Goal: Information Seeking & Learning: Learn about a topic

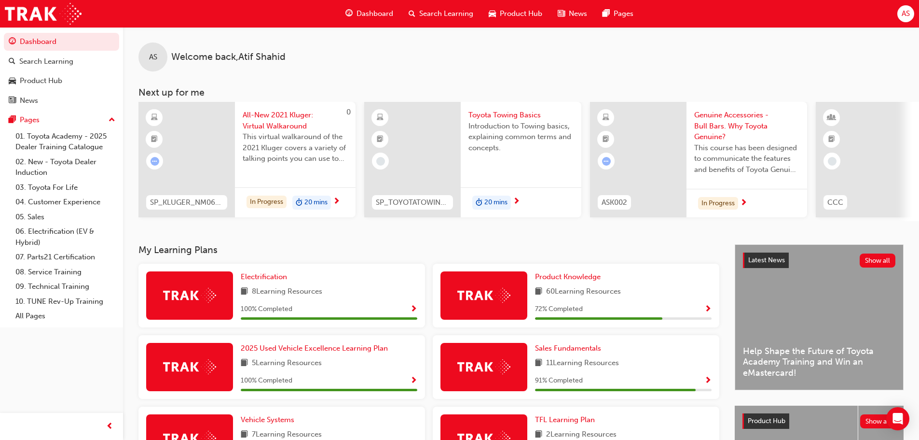
click at [426, 13] on span "Search Learning" at bounding box center [446, 13] width 54 height 11
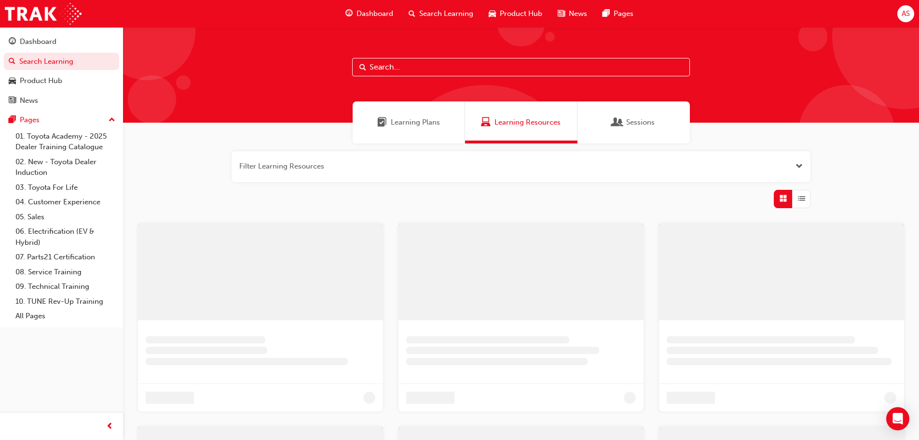
click at [379, 69] on input "text" at bounding box center [521, 67] width 338 height 18
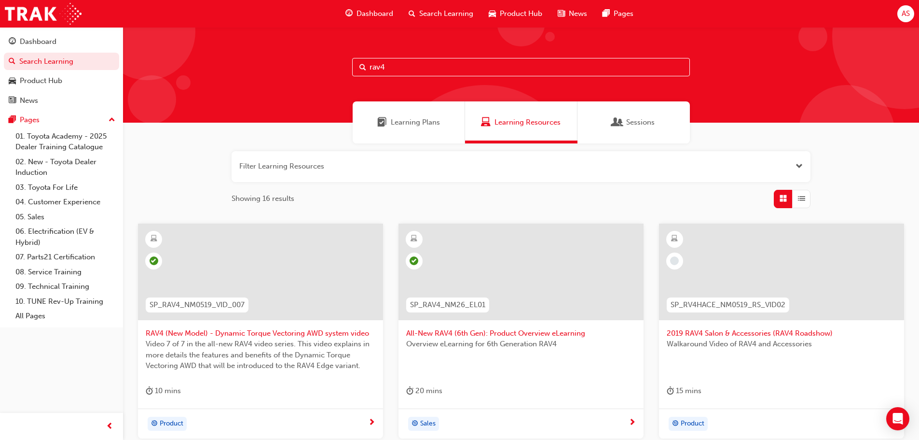
type input "rav4"
click at [541, 284] on div at bounding box center [521, 271] width 245 height 96
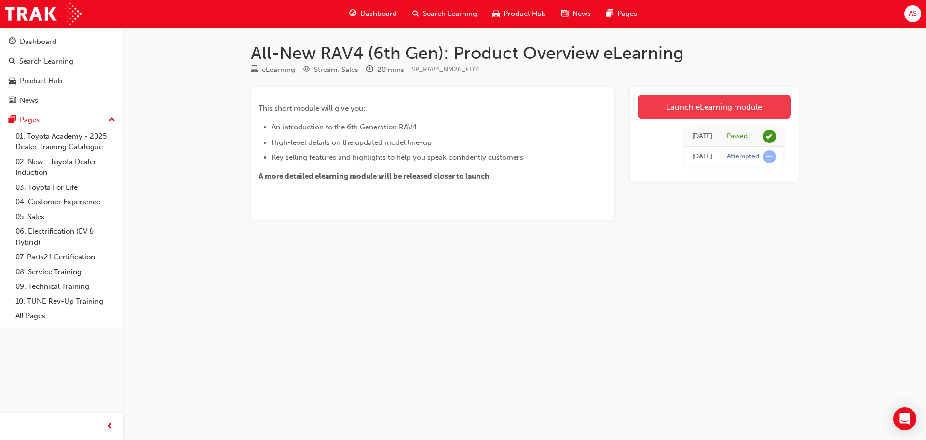
click at [723, 110] on link "Launch eLearning module" at bounding box center [714, 107] width 153 height 24
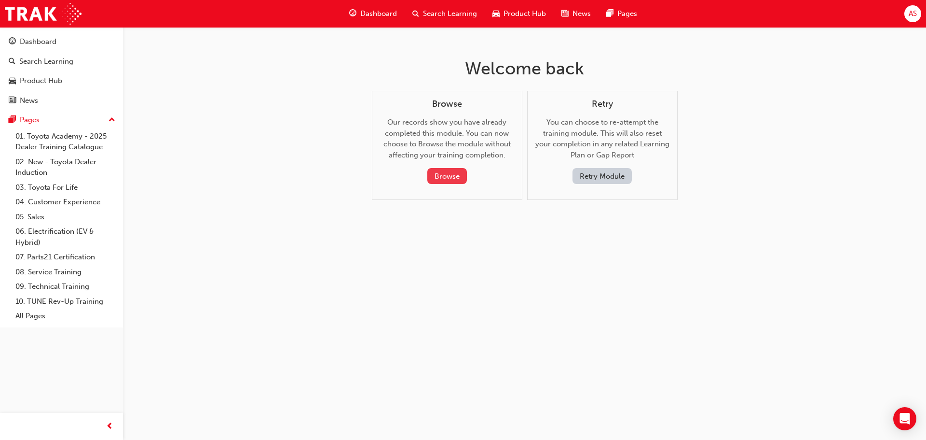
click at [448, 174] on button "Browse" at bounding box center [447, 176] width 40 height 16
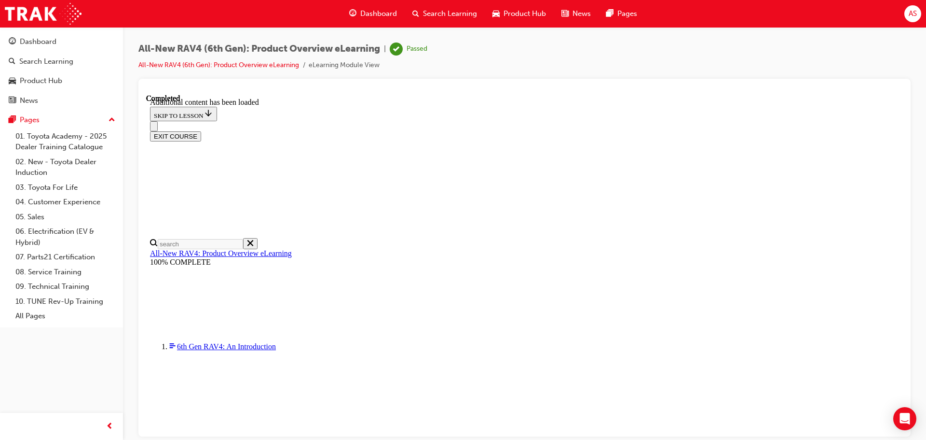
scroll to position [613, 0]
drag, startPoint x: 686, startPoint y: 211, endPoint x: 699, endPoint y: 212, distance: 13.5
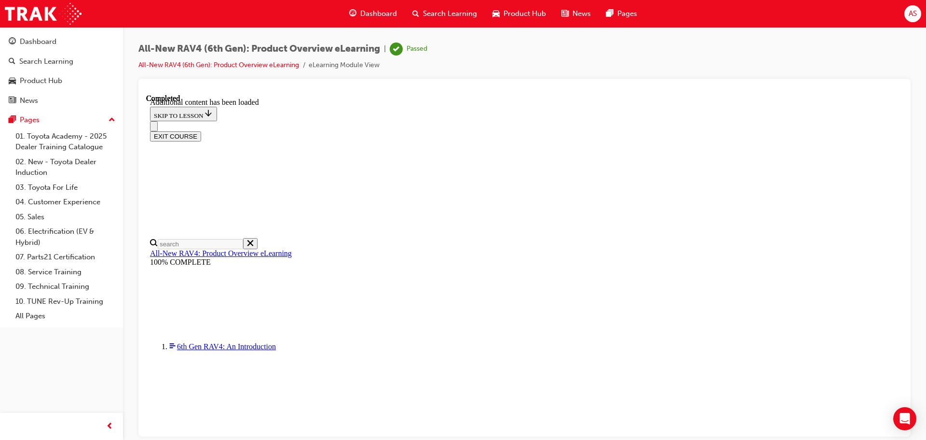
scroll to position [1385, 0]
drag, startPoint x: 436, startPoint y: 279, endPoint x: 497, endPoint y: 281, distance: 61.3
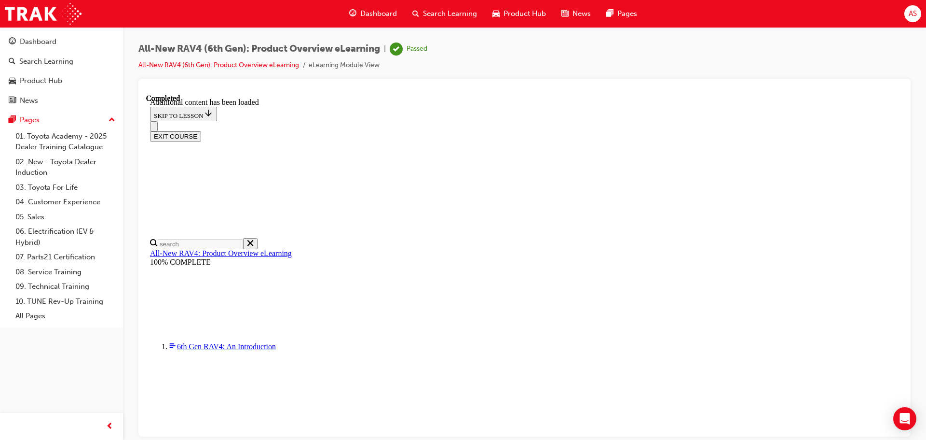
drag, startPoint x: 616, startPoint y: 297, endPoint x: 558, endPoint y: 295, distance: 57.5
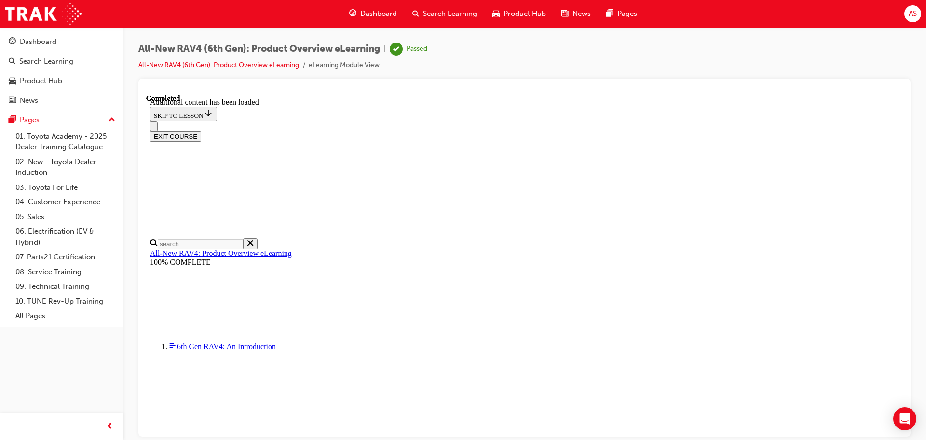
scroll to position [1336, 0]
drag, startPoint x: 435, startPoint y: 310, endPoint x: 532, endPoint y: 312, distance: 96.5
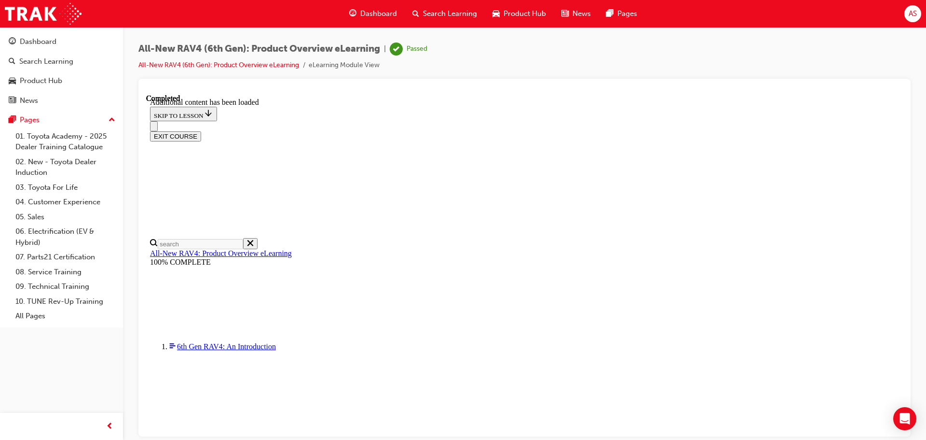
drag, startPoint x: 445, startPoint y: 345, endPoint x: 518, endPoint y: 348, distance: 72.9
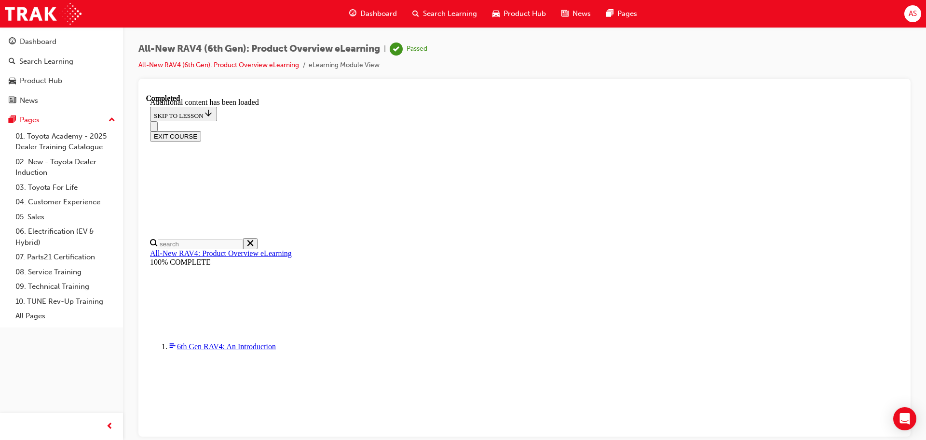
scroll to position [0, 139]
drag, startPoint x: 438, startPoint y: 298, endPoint x: 593, endPoint y: 305, distance: 156.0
drag, startPoint x: 438, startPoint y: 261, endPoint x: 499, endPoint y: 261, distance: 60.8
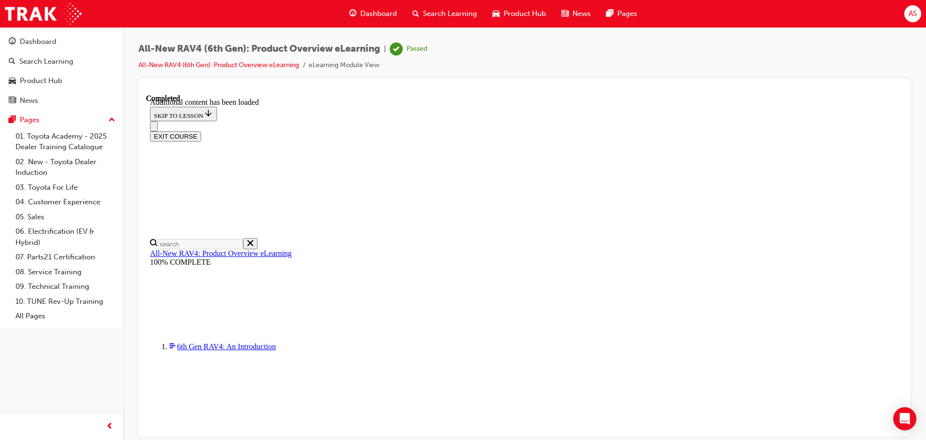
drag, startPoint x: 443, startPoint y: 241, endPoint x: 488, endPoint y: 246, distance: 44.6
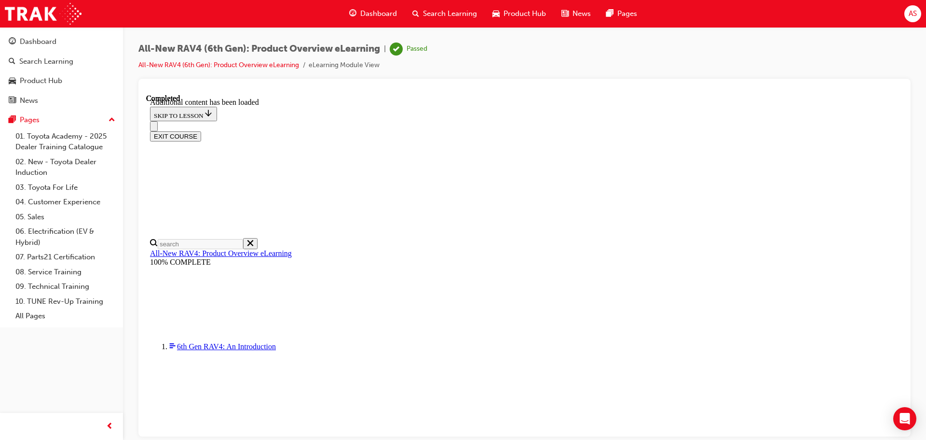
drag, startPoint x: 434, startPoint y: 261, endPoint x: 496, endPoint y: 265, distance: 61.9
drag, startPoint x: 453, startPoint y: 282, endPoint x: 475, endPoint y: 282, distance: 22.7
